Goal: Task Accomplishment & Management: Manage account settings

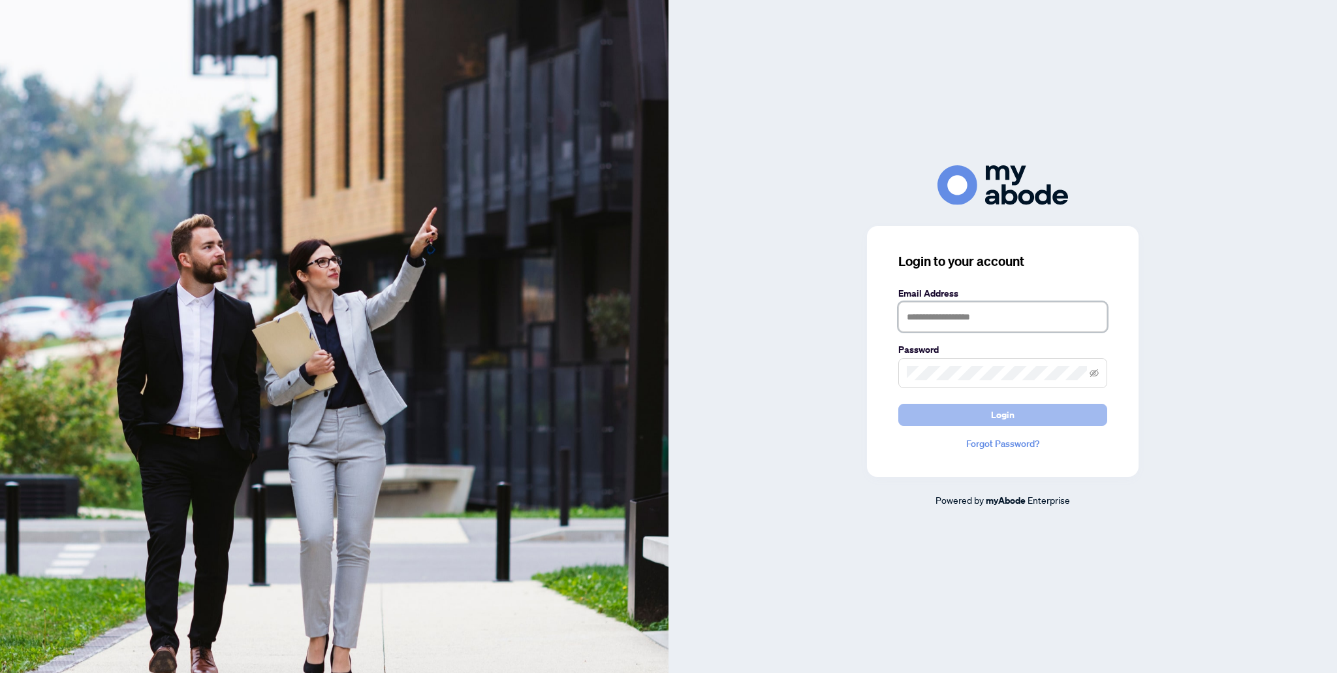
type input "**********"
click at [987, 415] on button "Login" at bounding box center [1003, 415] width 209 height 22
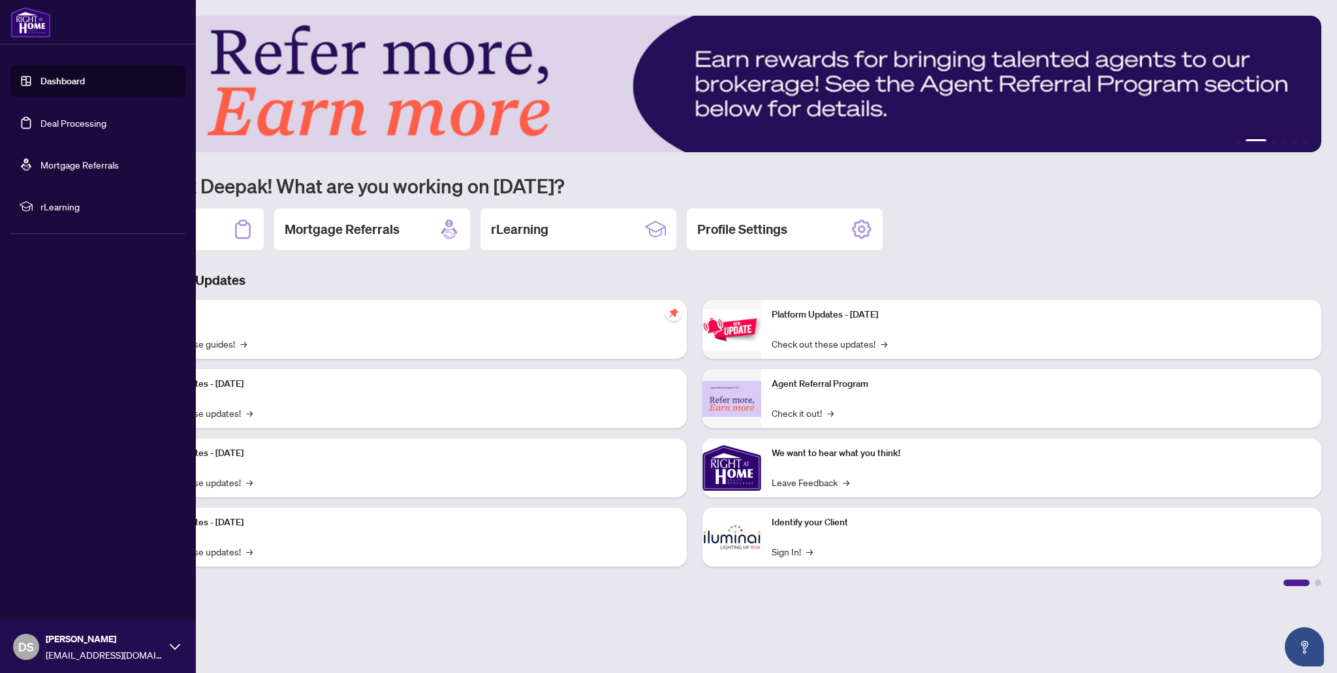
click at [57, 125] on link "Deal Processing" at bounding box center [73, 123] width 66 height 12
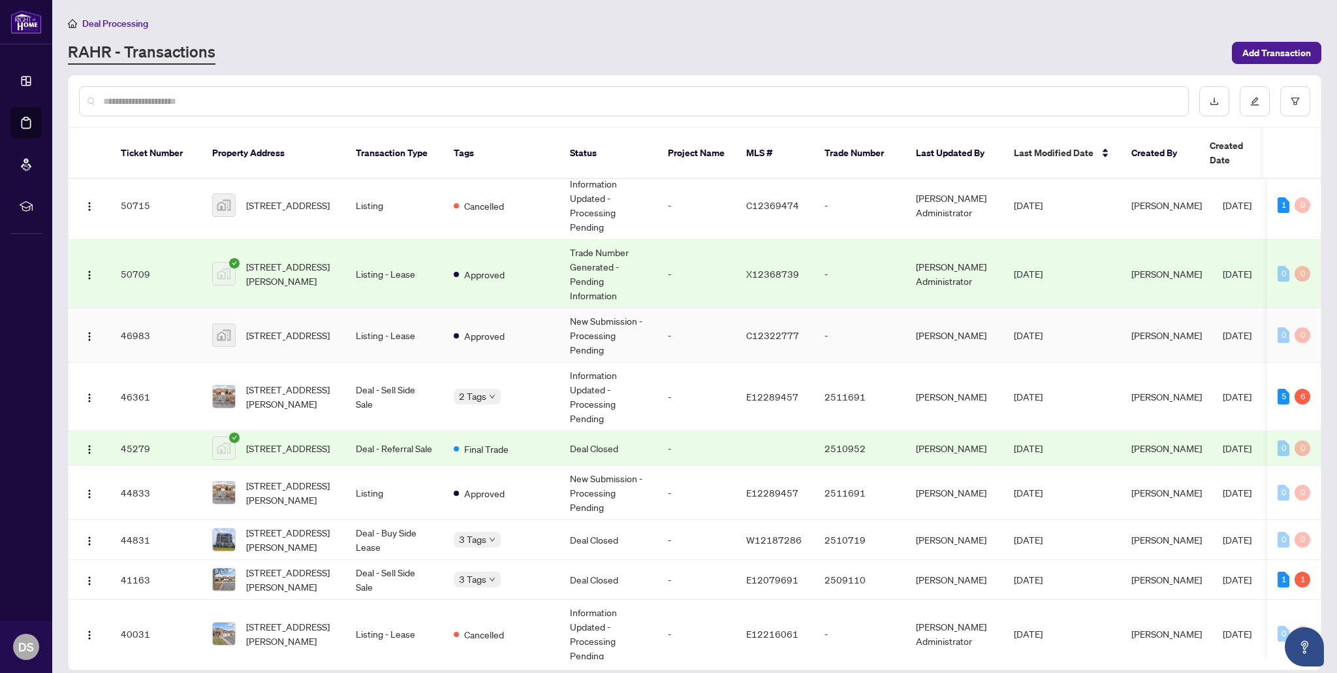
scroll to position [269, 0]
click at [343, 372] on td "[STREET_ADDRESS][PERSON_NAME]" at bounding box center [274, 395] width 144 height 69
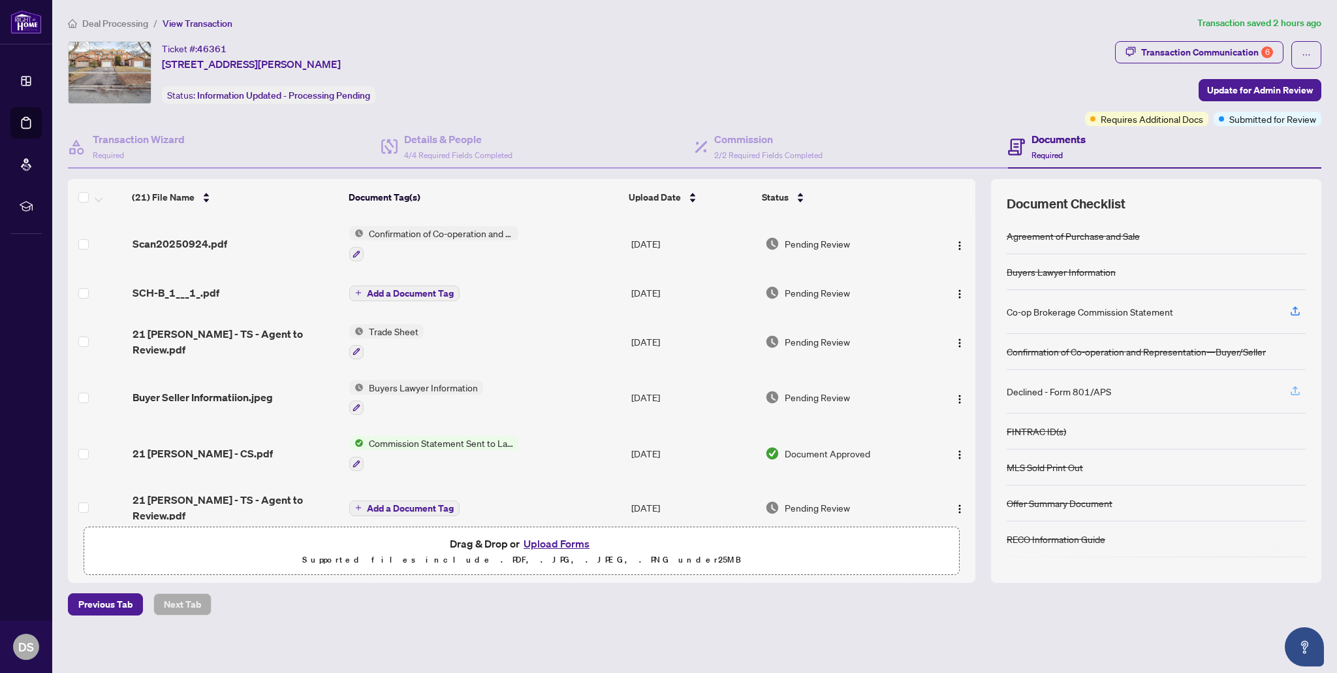
click at [1299, 391] on icon "button" at bounding box center [1296, 391] width 12 height 12
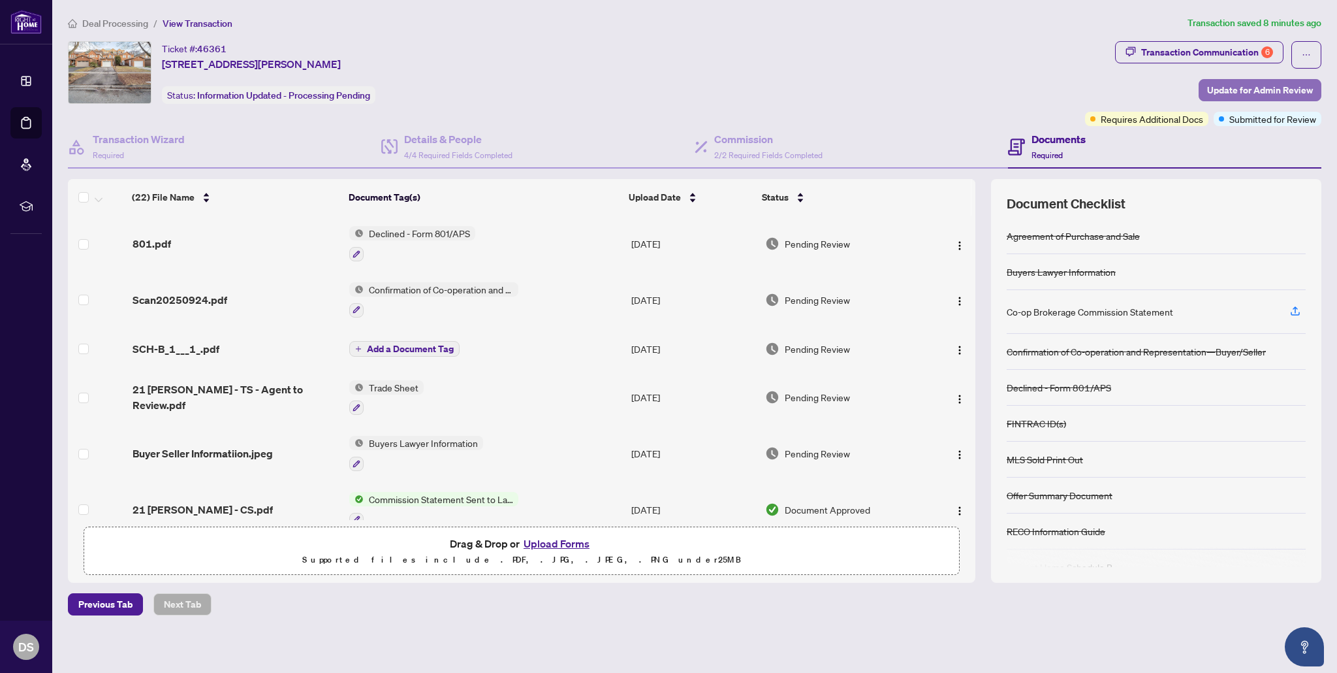
click at [1241, 93] on span "Update for Admin Review" at bounding box center [1260, 90] width 106 height 21
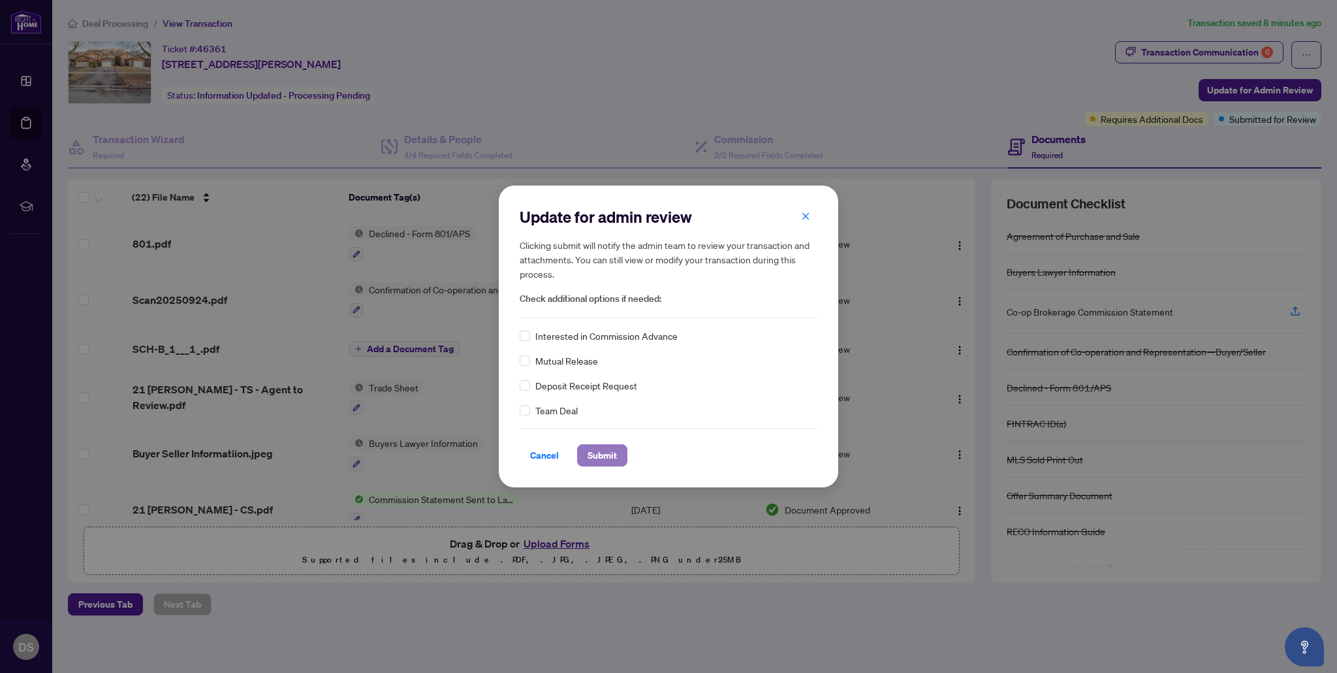
click at [605, 450] on span "Submit" at bounding box center [602, 455] width 29 height 21
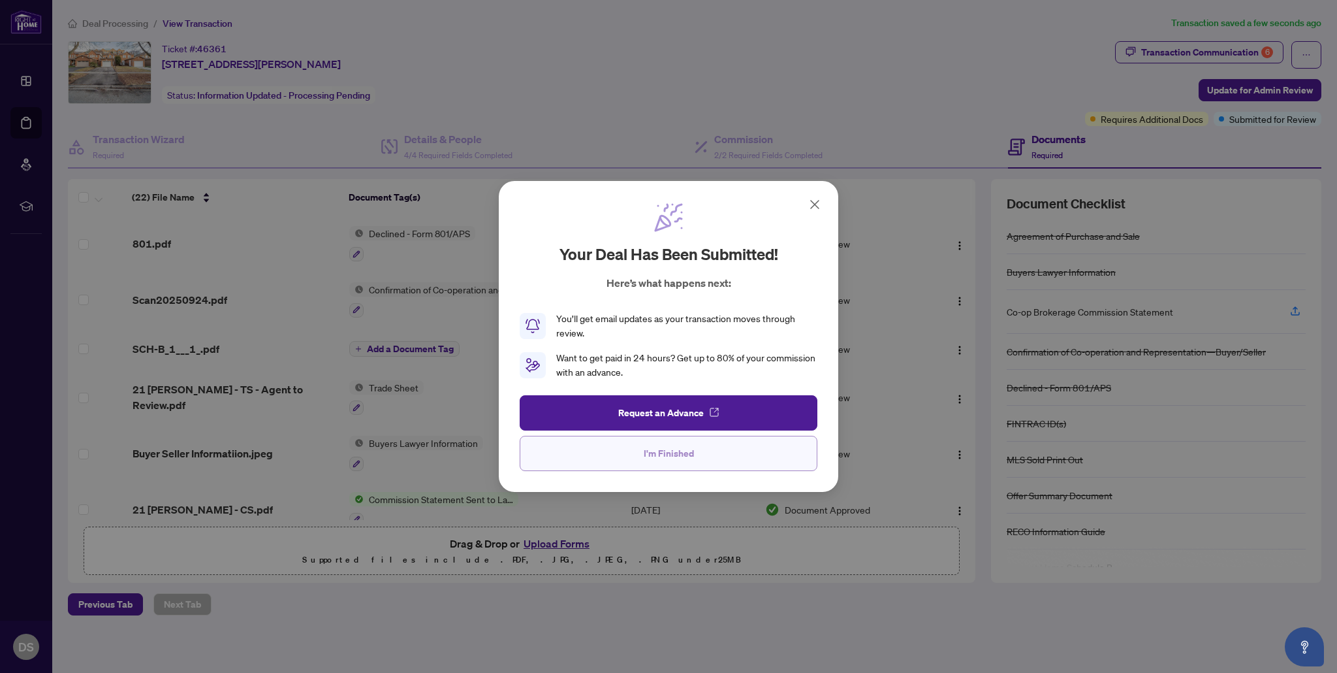
click at [627, 456] on button "I'm Finished" at bounding box center [669, 453] width 298 height 35
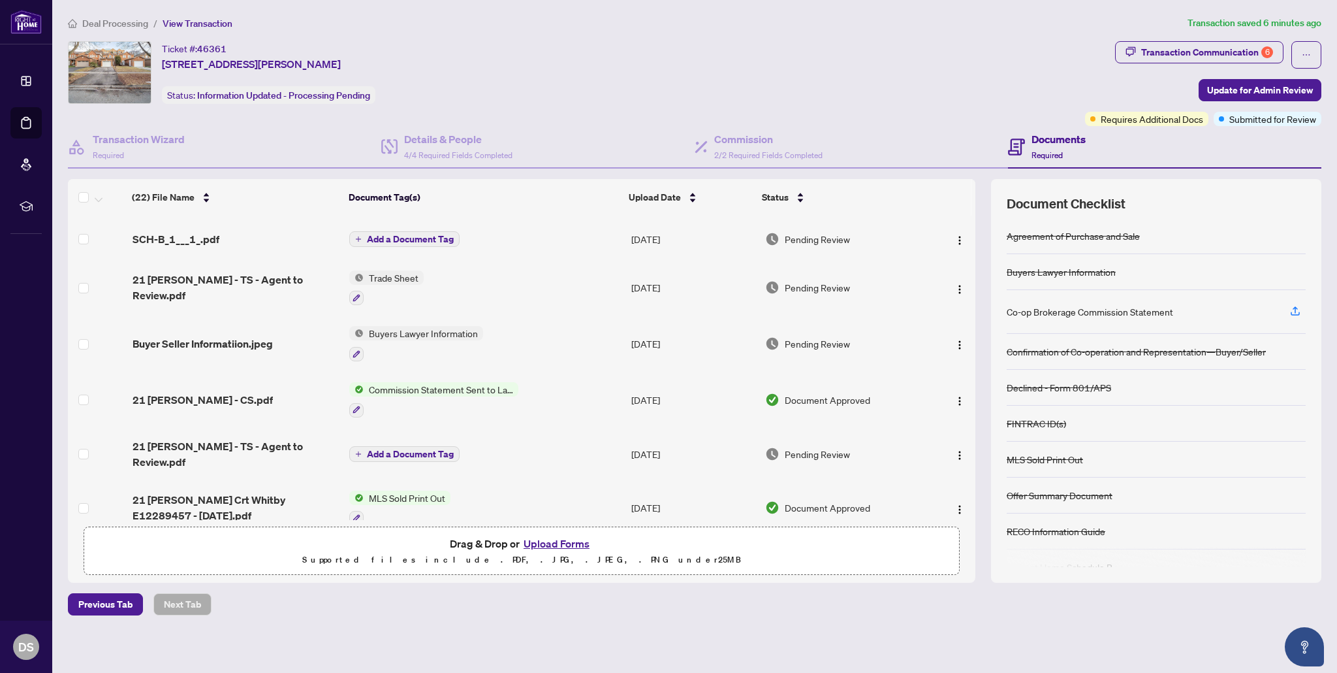
scroll to position [111, 0]
click at [379, 276] on span "Trade Sheet" at bounding box center [394, 276] width 60 height 14
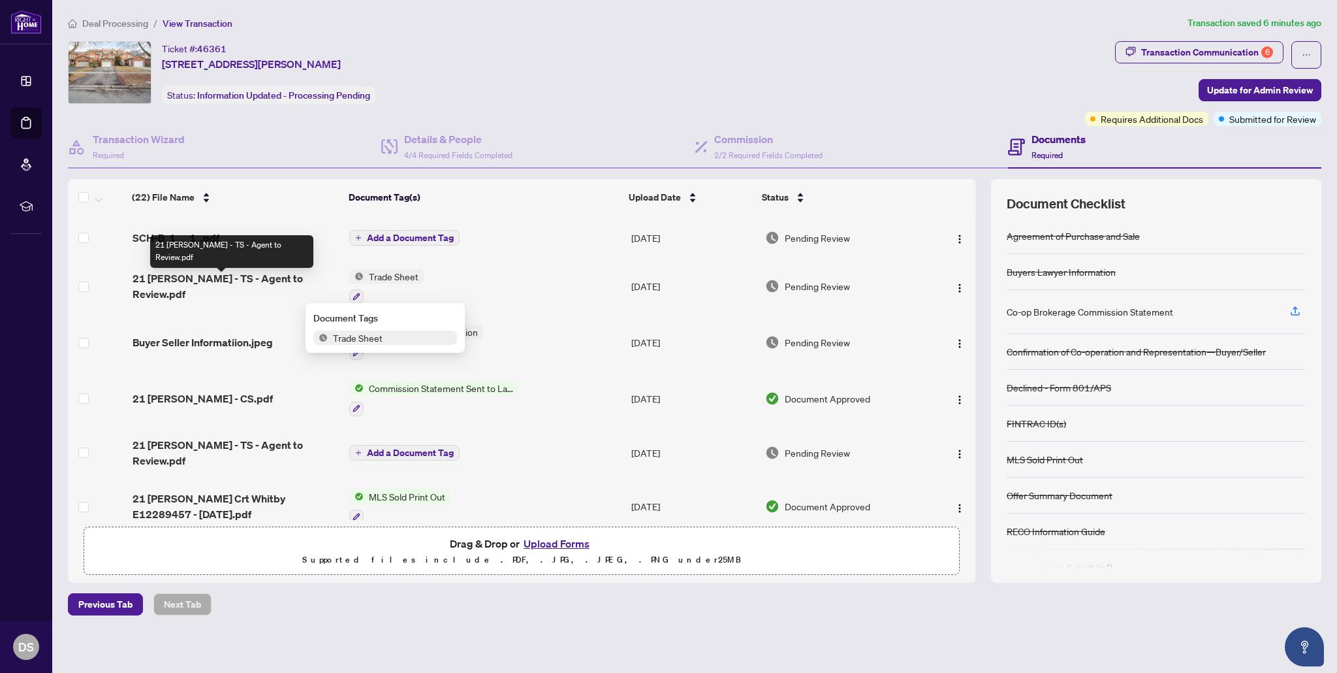
click at [265, 285] on span "21 [PERSON_NAME] - TS - Agent to Review.pdf" at bounding box center [236, 285] width 207 height 31
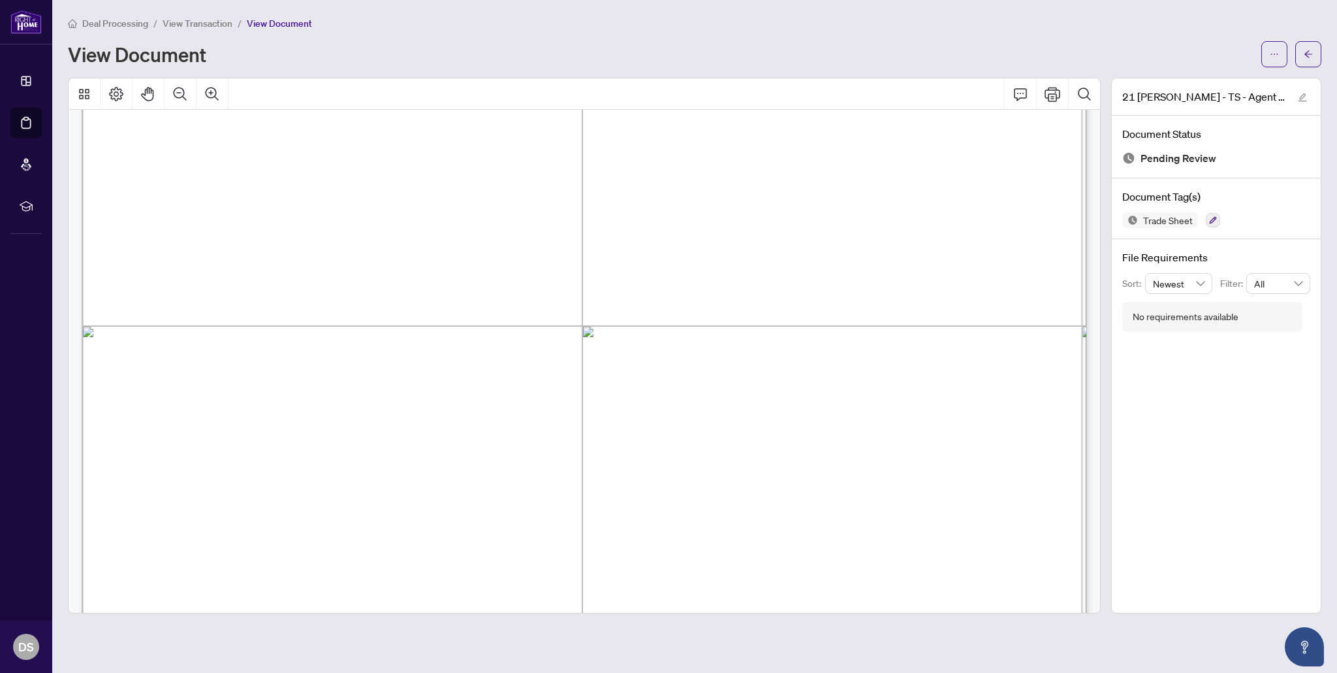
scroll to position [304, 0]
click at [1311, 57] on icon "arrow-left" at bounding box center [1308, 54] width 9 height 9
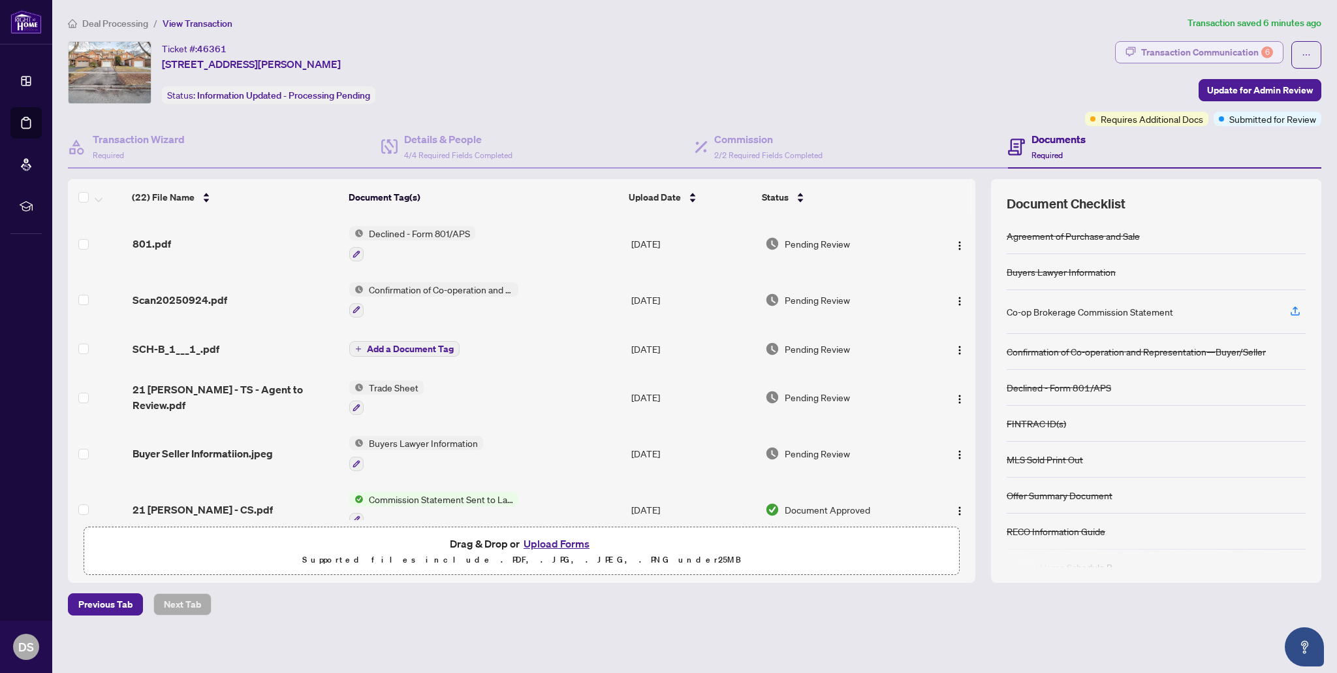
click at [1177, 53] on div "Transaction Communication 6" at bounding box center [1207, 52] width 132 height 21
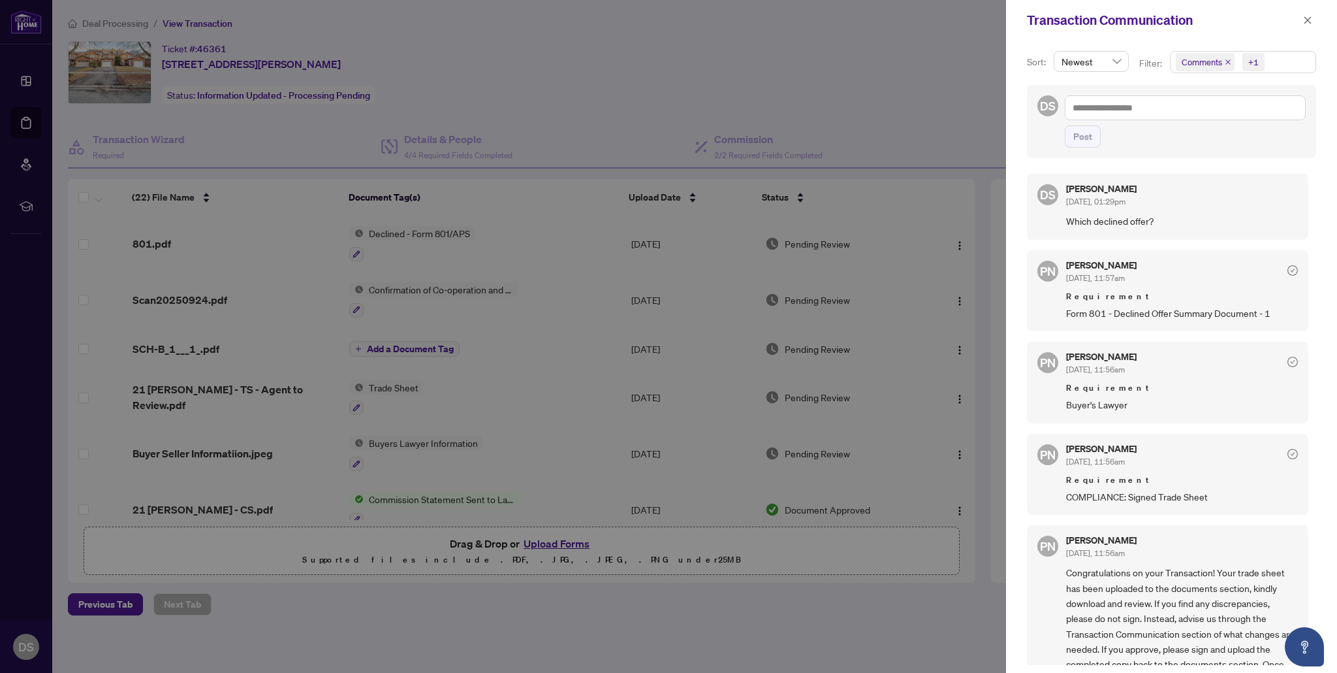
click at [808, 54] on div at bounding box center [668, 336] width 1337 height 673
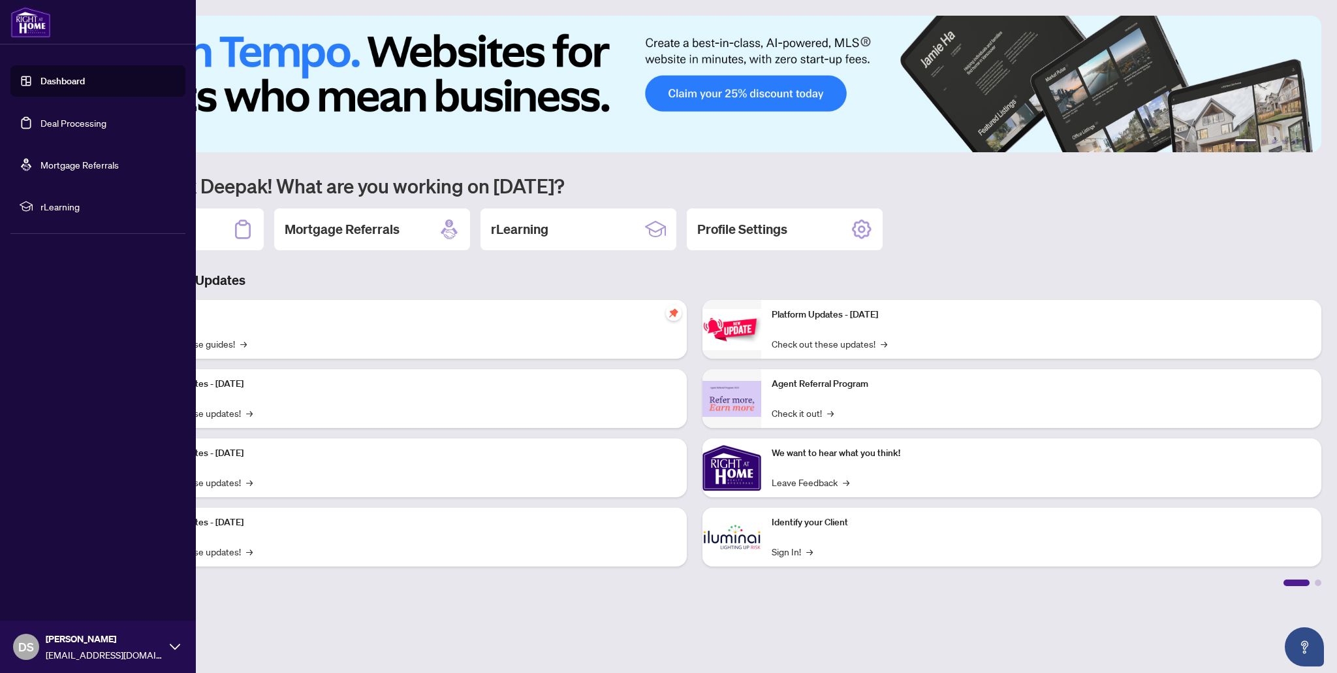
click at [40, 129] on link "Deal Processing" at bounding box center [73, 123] width 66 height 12
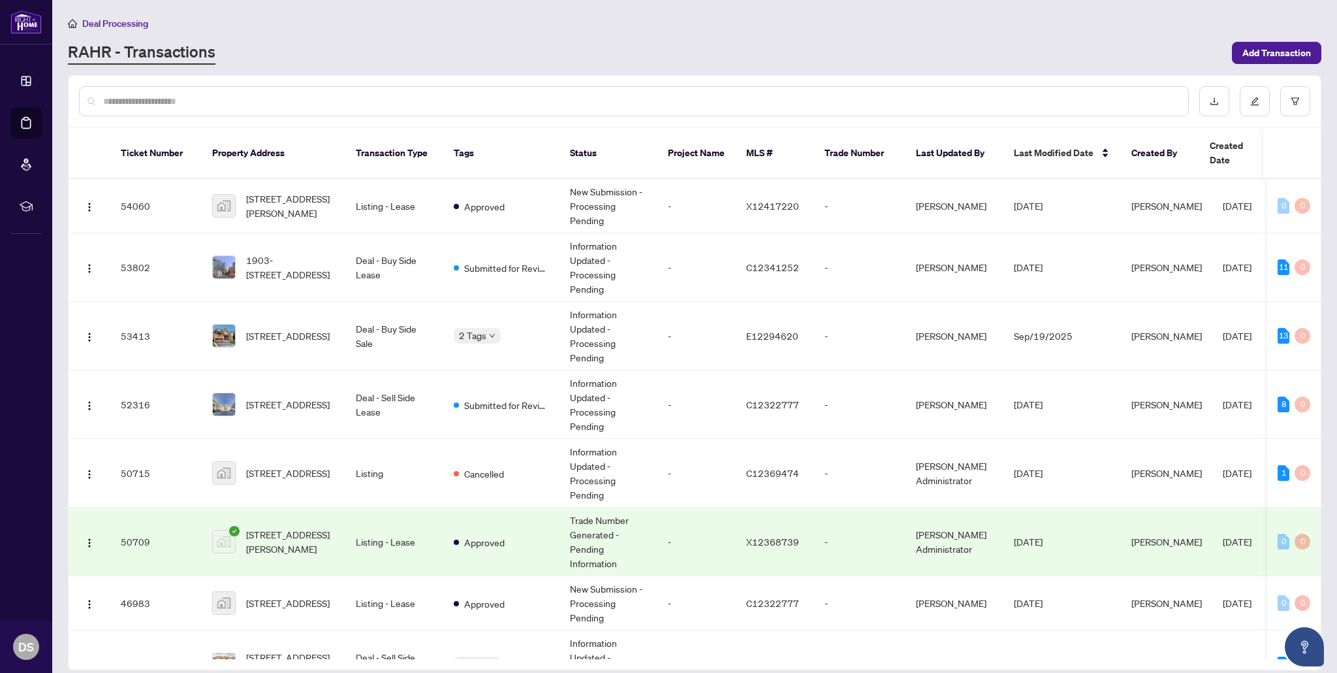
click at [262, 102] on input "text" at bounding box center [640, 101] width 1075 height 14
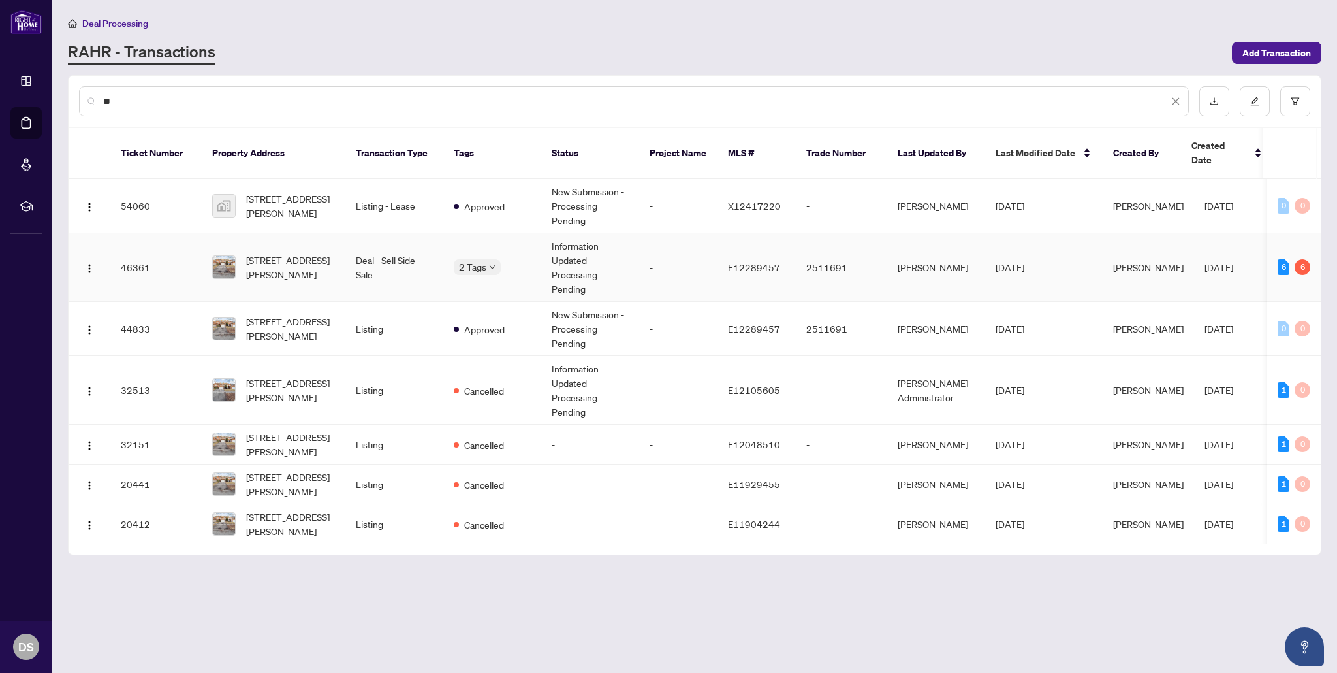
type input "**"
click at [384, 245] on td "Deal - Sell Side Sale" at bounding box center [394, 267] width 98 height 69
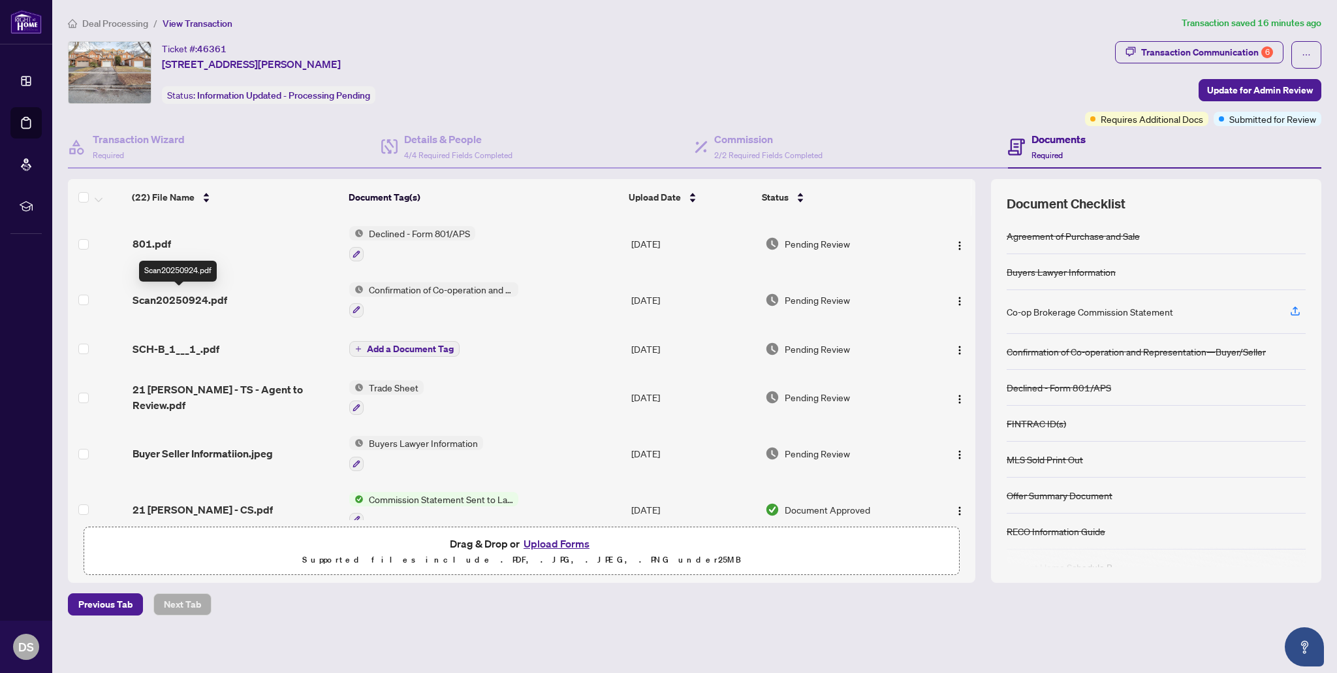
click at [217, 297] on span "Scan20250924.pdf" at bounding box center [180, 300] width 95 height 16
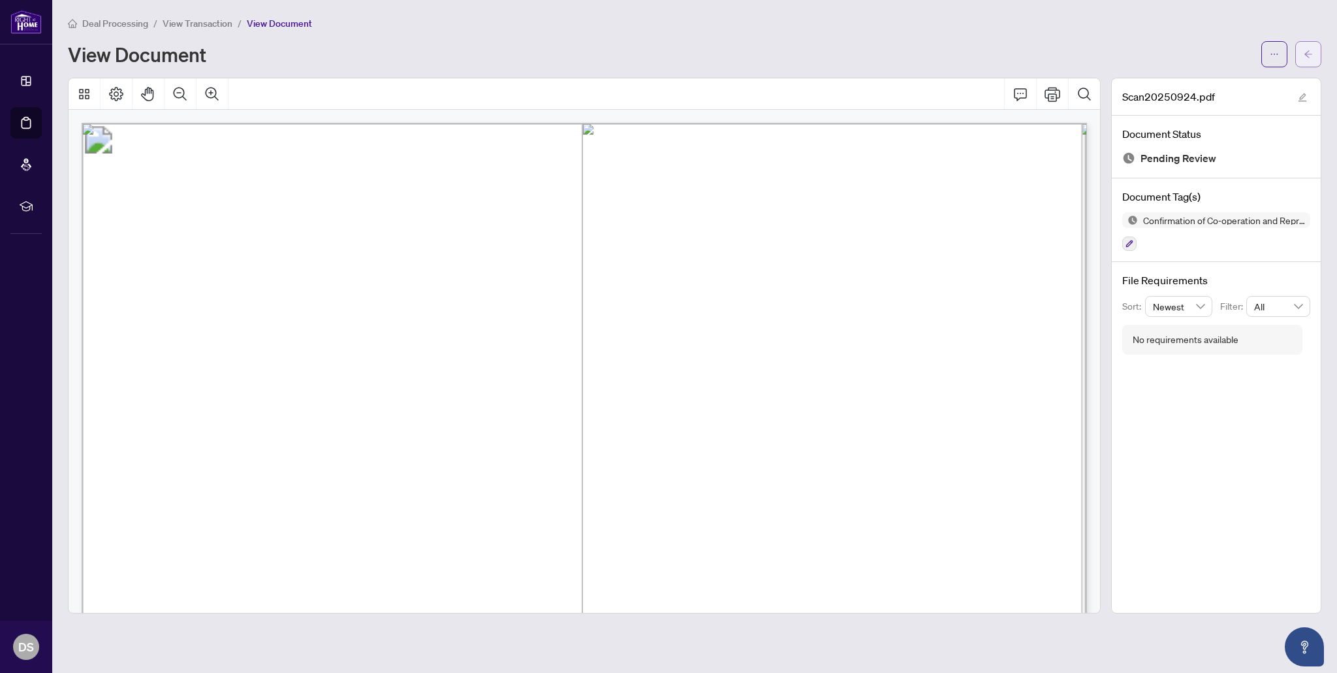
click at [1312, 53] on icon "arrow-left" at bounding box center [1309, 53] width 8 height 7
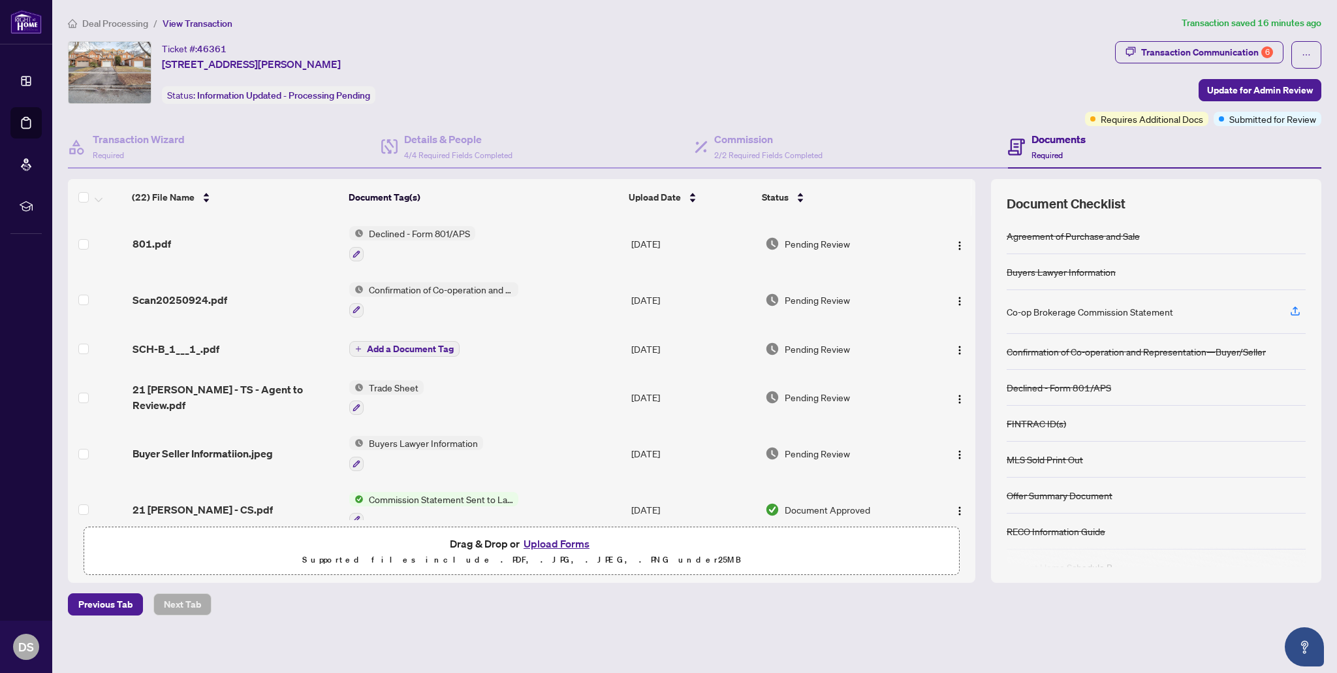
click at [390, 386] on span "Trade Sheet" at bounding box center [394, 387] width 60 height 14
click at [271, 401] on span "21 [PERSON_NAME] - TS - Agent to Review.pdf" at bounding box center [236, 396] width 207 height 31
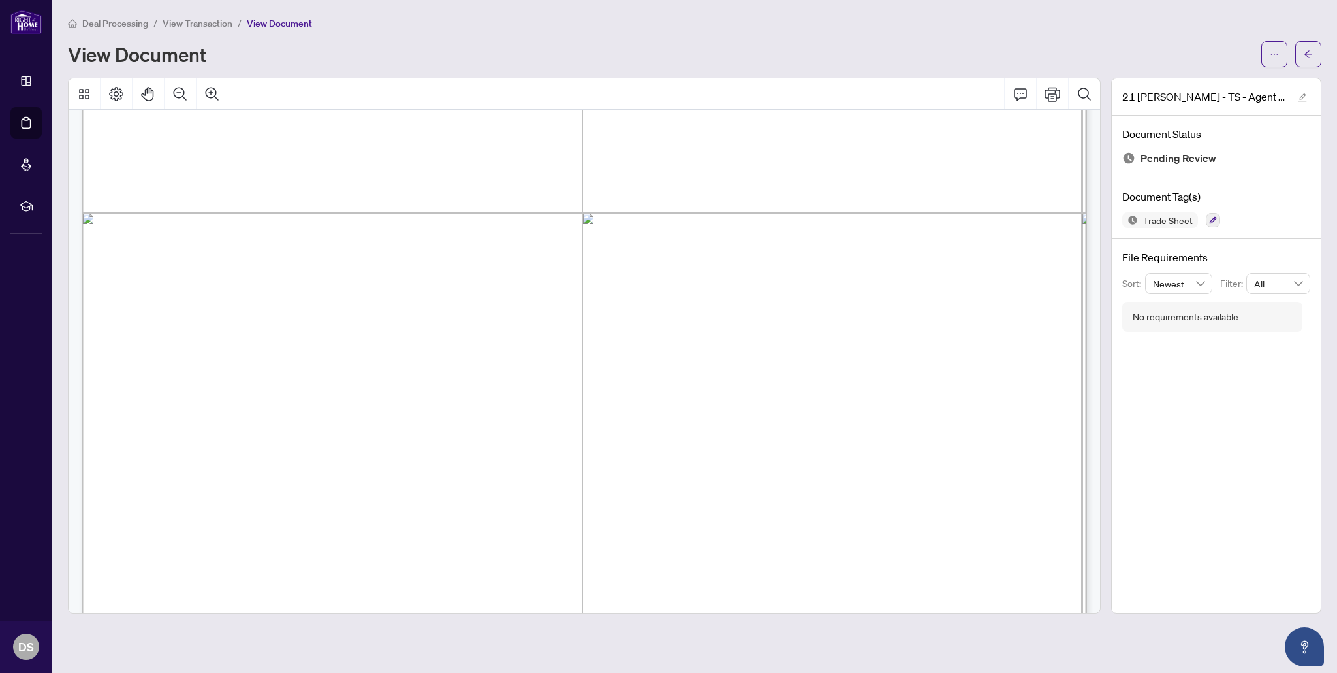
scroll to position [417, 0]
